Goal: Information Seeking & Learning: Learn about a topic

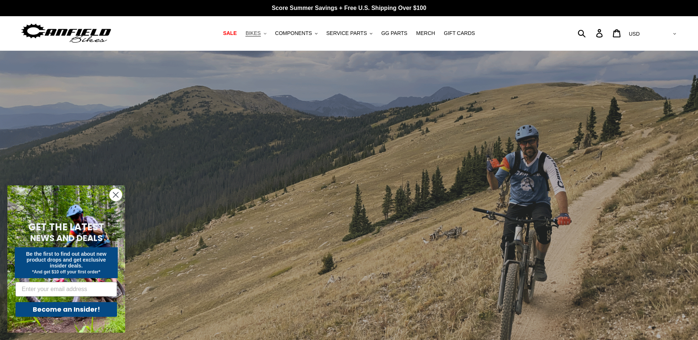
click at [266, 35] on icon ".cls-1{fill:#231f20}" at bounding box center [265, 33] width 3 height 3
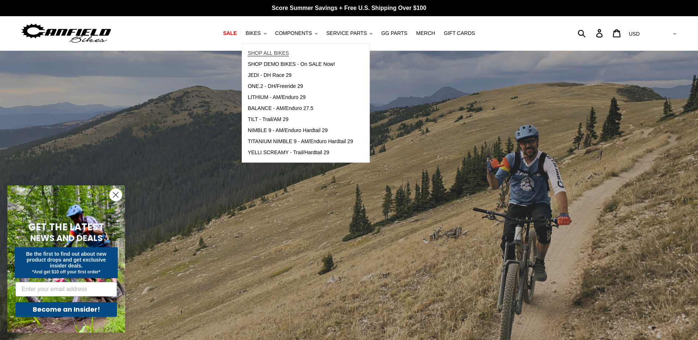
click at [277, 53] on span "SHOP ALL BIKES" at bounding box center [268, 53] width 41 height 6
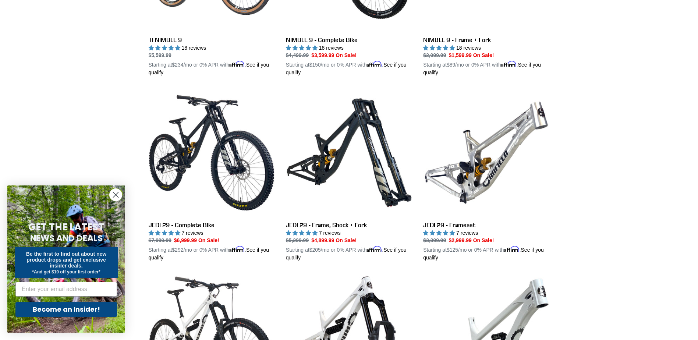
scroll to position [736, 0]
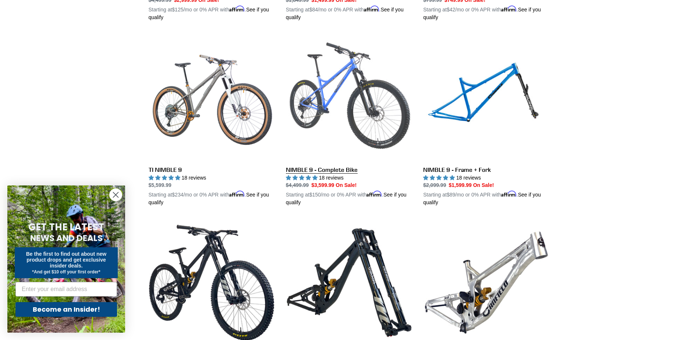
click at [339, 67] on link "NIMBLE 9 - Complete Bike" at bounding box center [349, 120] width 126 height 172
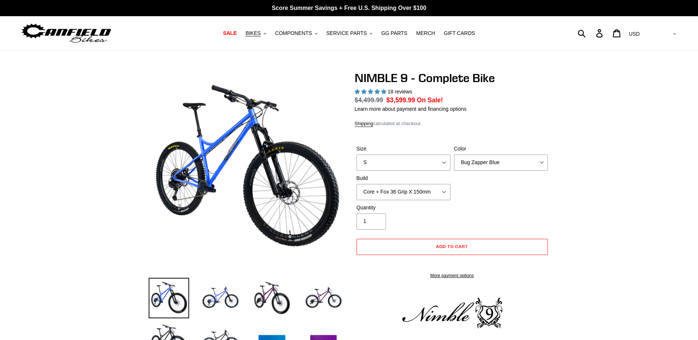
select select "highest-rating"
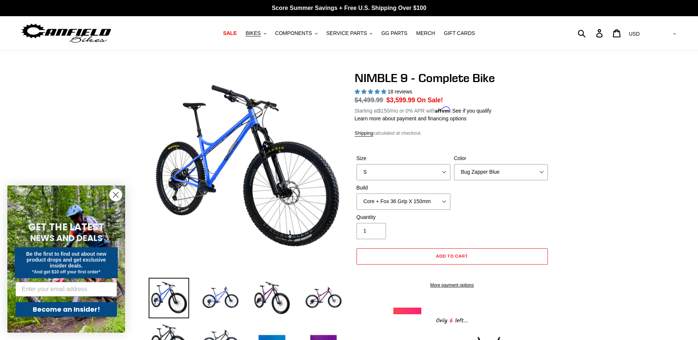
click at [381, 92] on span "4.89 stars" at bounding box center [383, 91] width 5 height 5
drag, startPoint x: 386, startPoint y: 92, endPoint x: 397, endPoint y: 93, distance: 11.5
click at [386, 92] on span "4.89 stars" at bounding box center [371, 92] width 33 height 6
click at [397, 93] on span "18 reviews" at bounding box center [399, 92] width 25 height 6
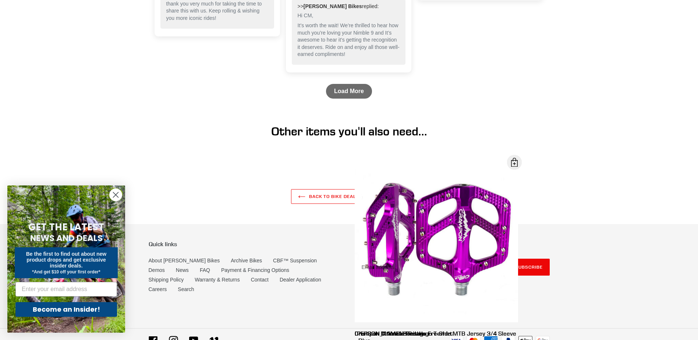
scroll to position [2063, 0]
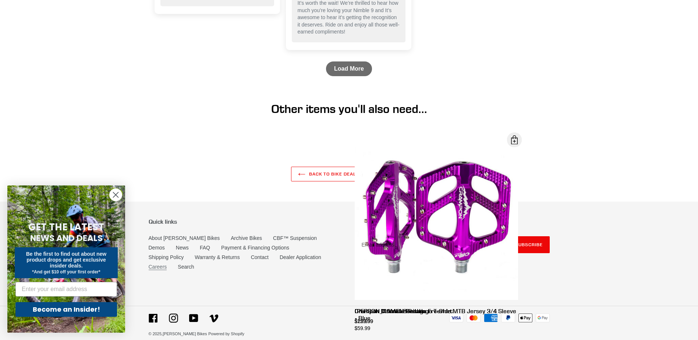
click at [167, 264] on link "Careers" at bounding box center [158, 267] width 18 height 6
